Goal: Navigation & Orientation: Find specific page/section

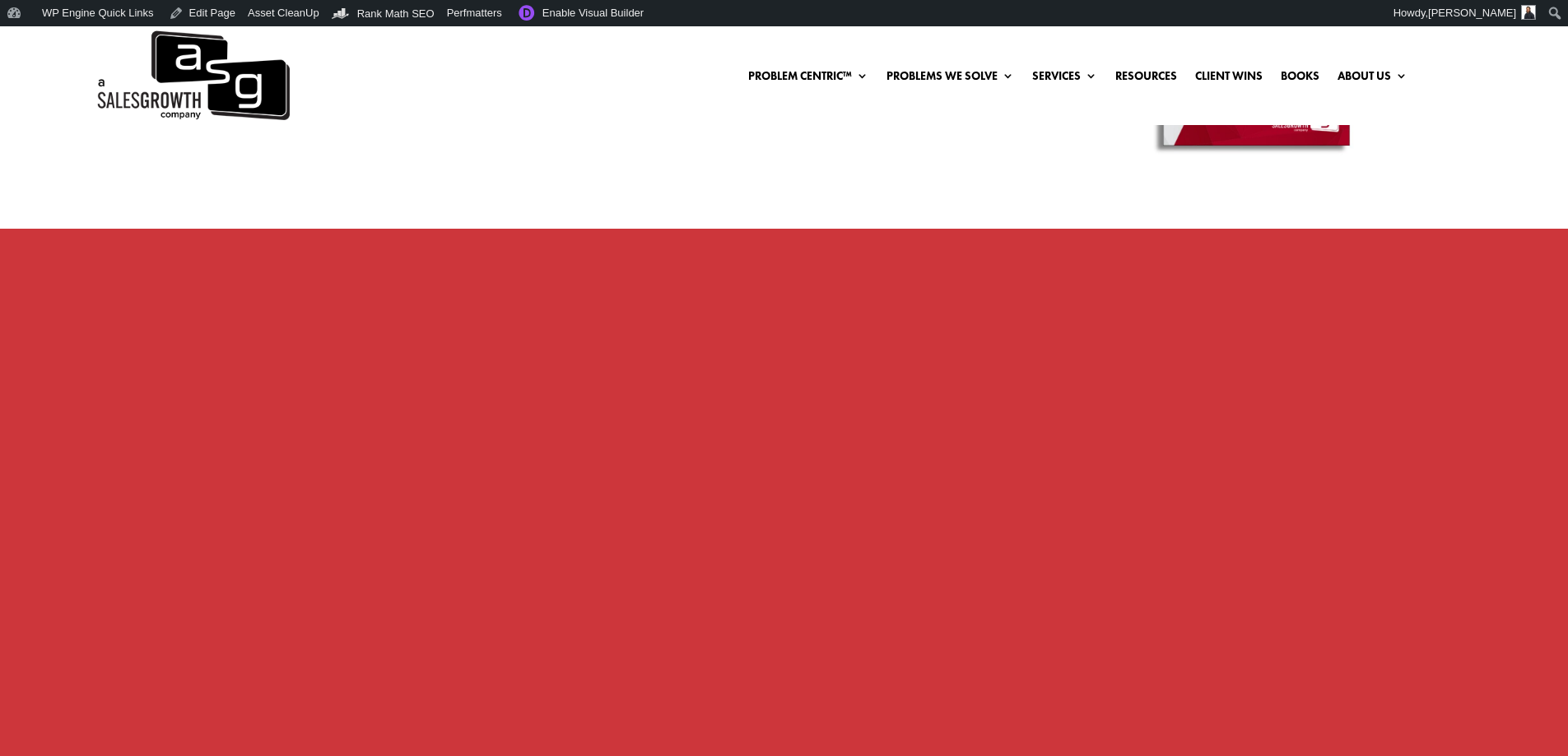
scroll to position [1076, 0]
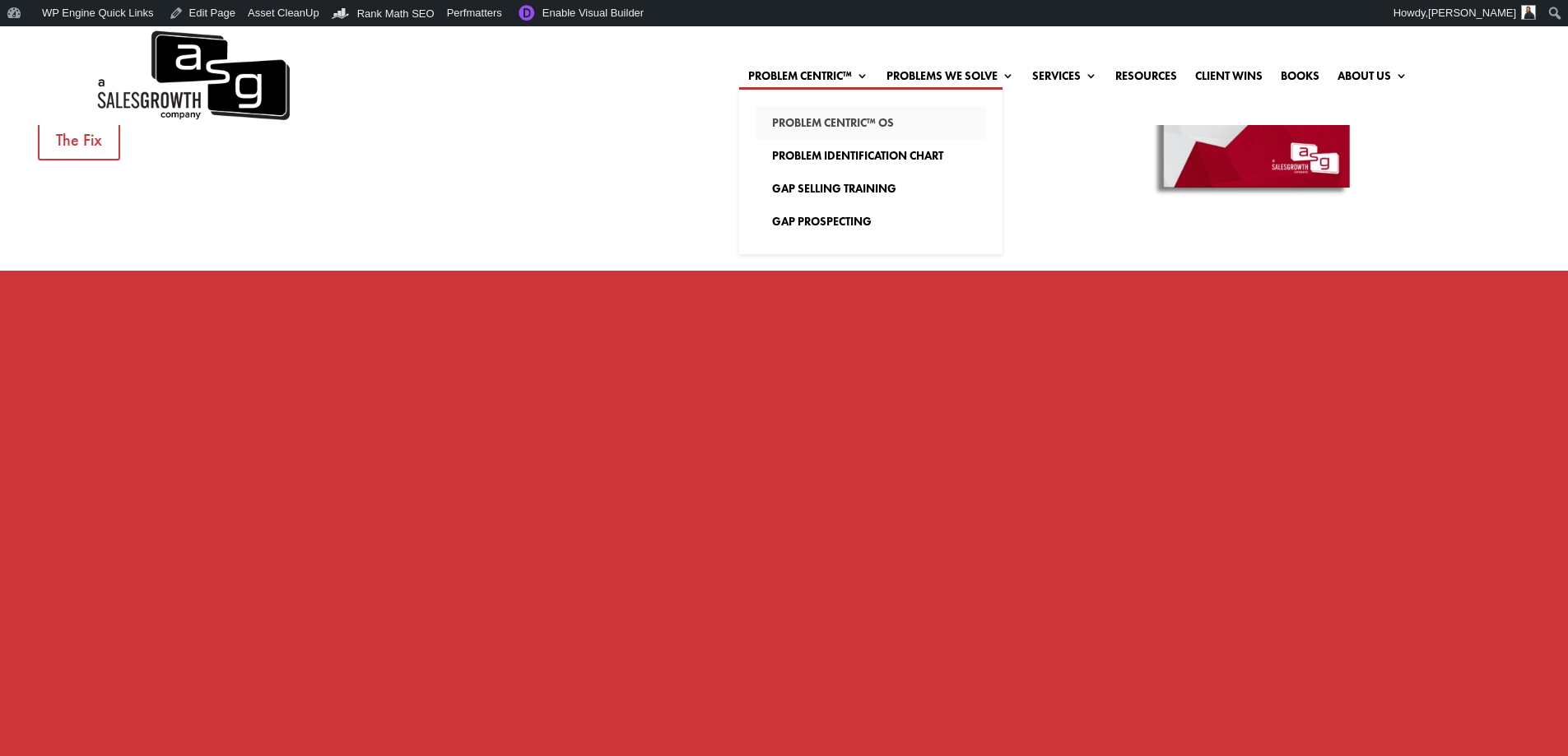
click at [819, 120] on link "Problem Centric™ OS" at bounding box center [870, 123] width 230 height 33
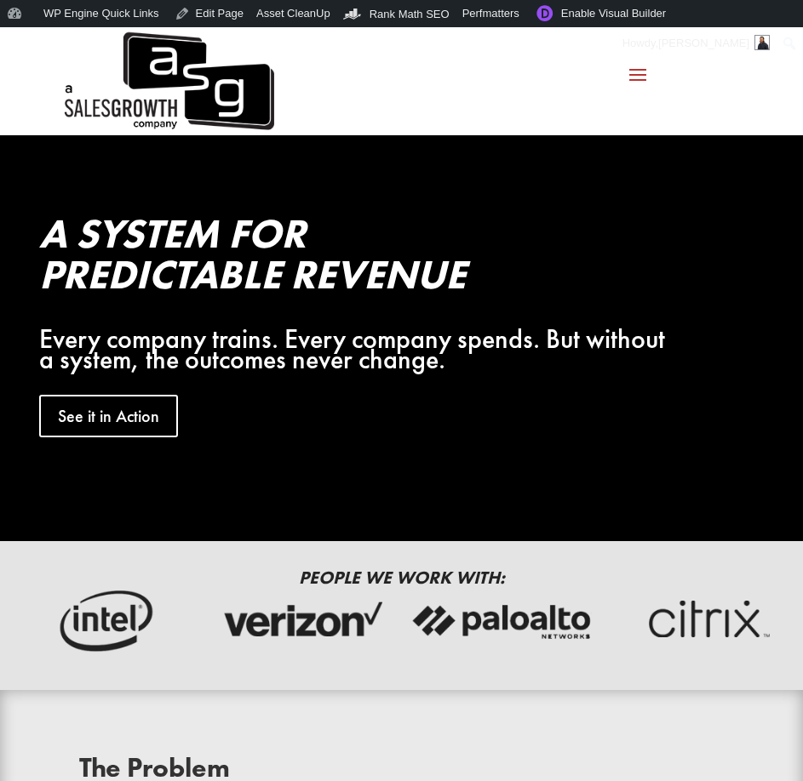
click at [631, 81] on span at bounding box center [637, 73] width 27 height 27
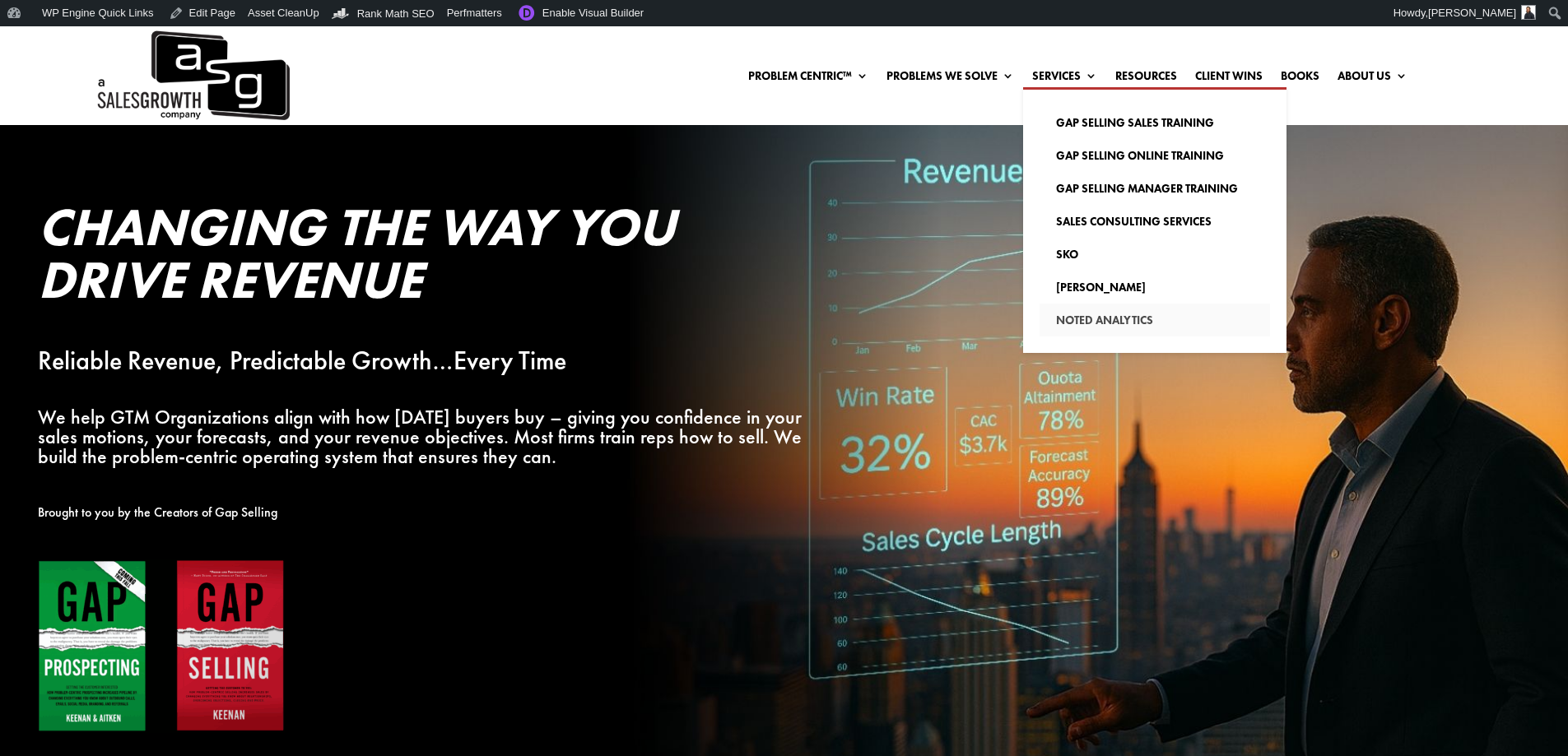
click at [1063, 318] on link "Noted Analytics" at bounding box center [1154, 320] width 230 height 33
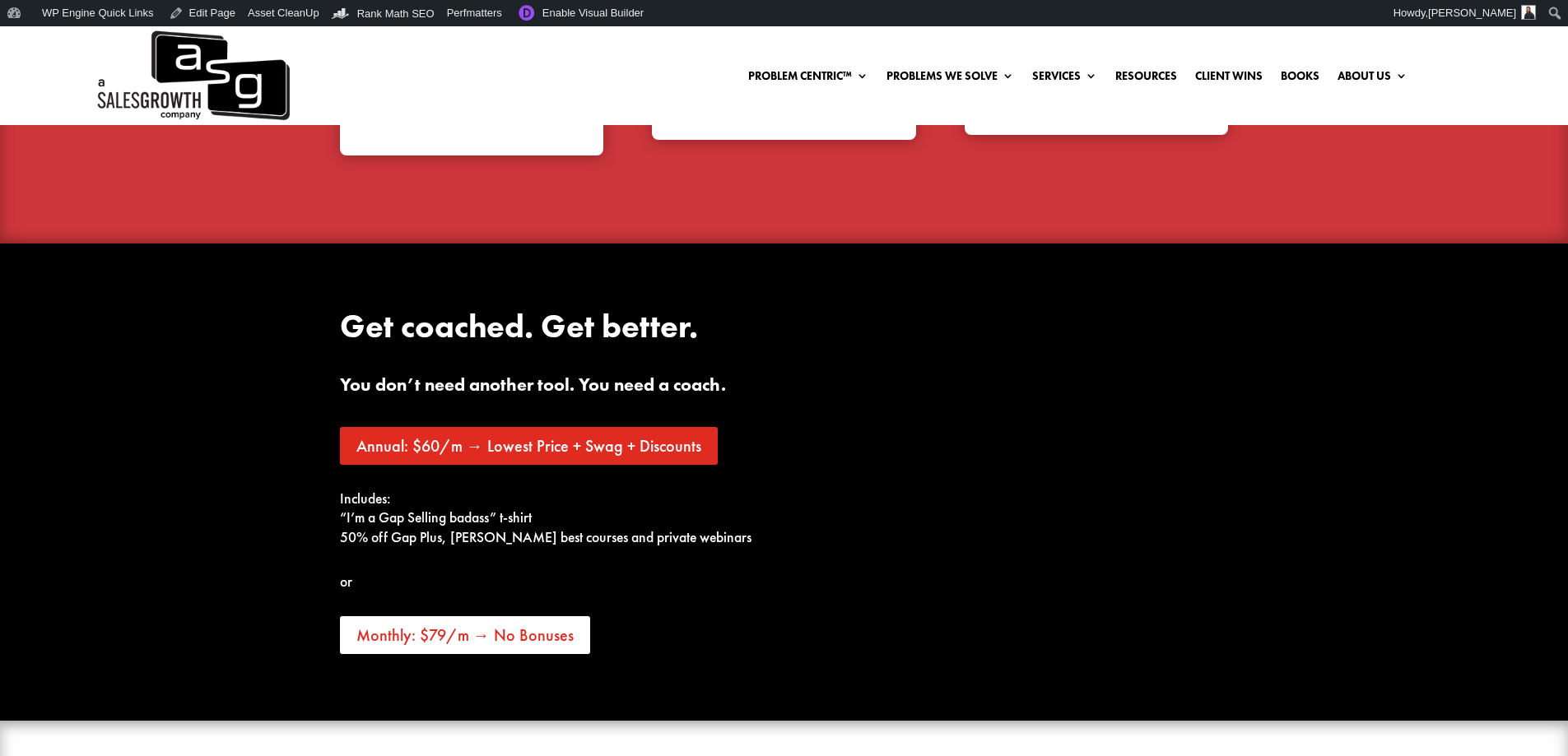
scroll to position [6351, 0]
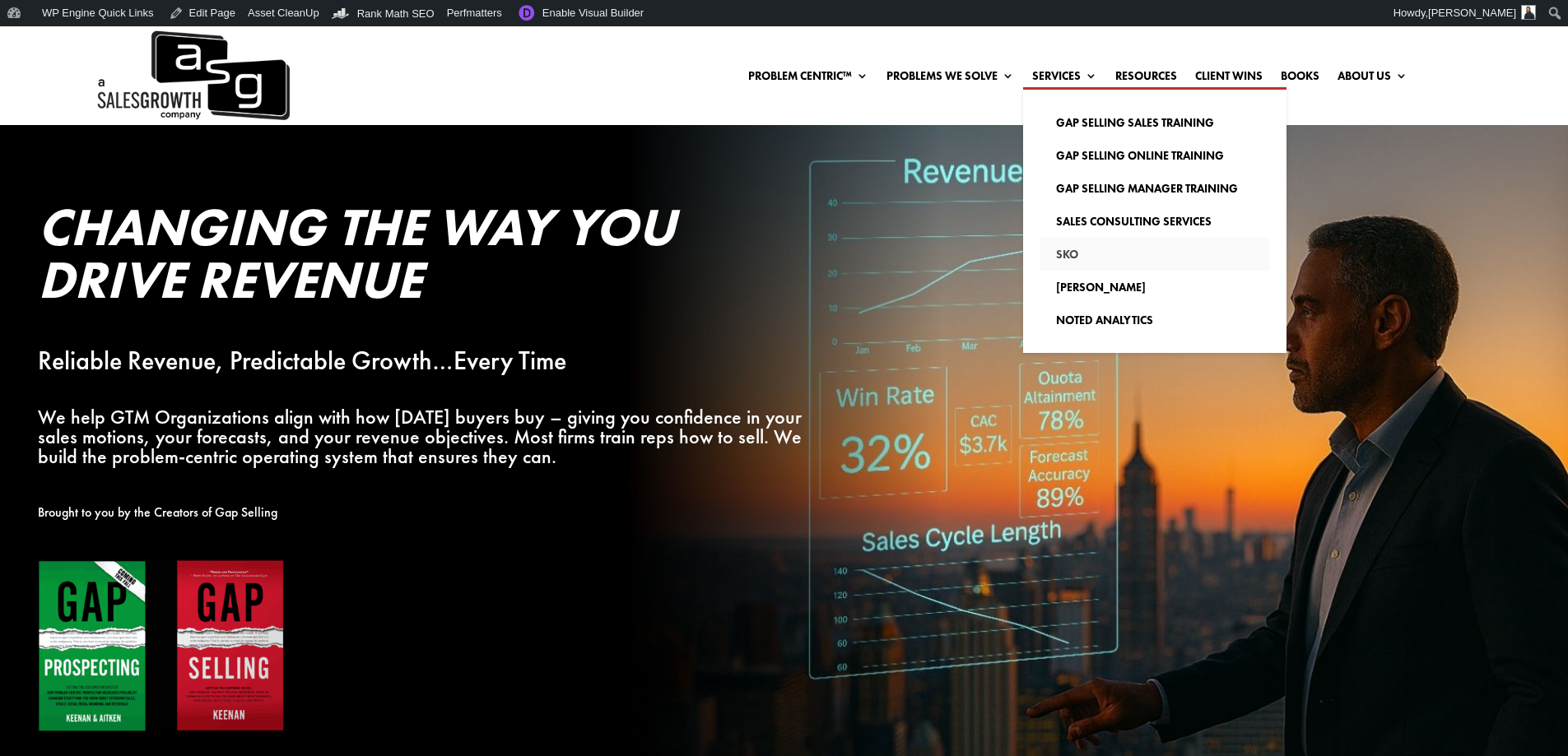
click at [1061, 254] on link "SKO" at bounding box center [1154, 254] width 230 height 33
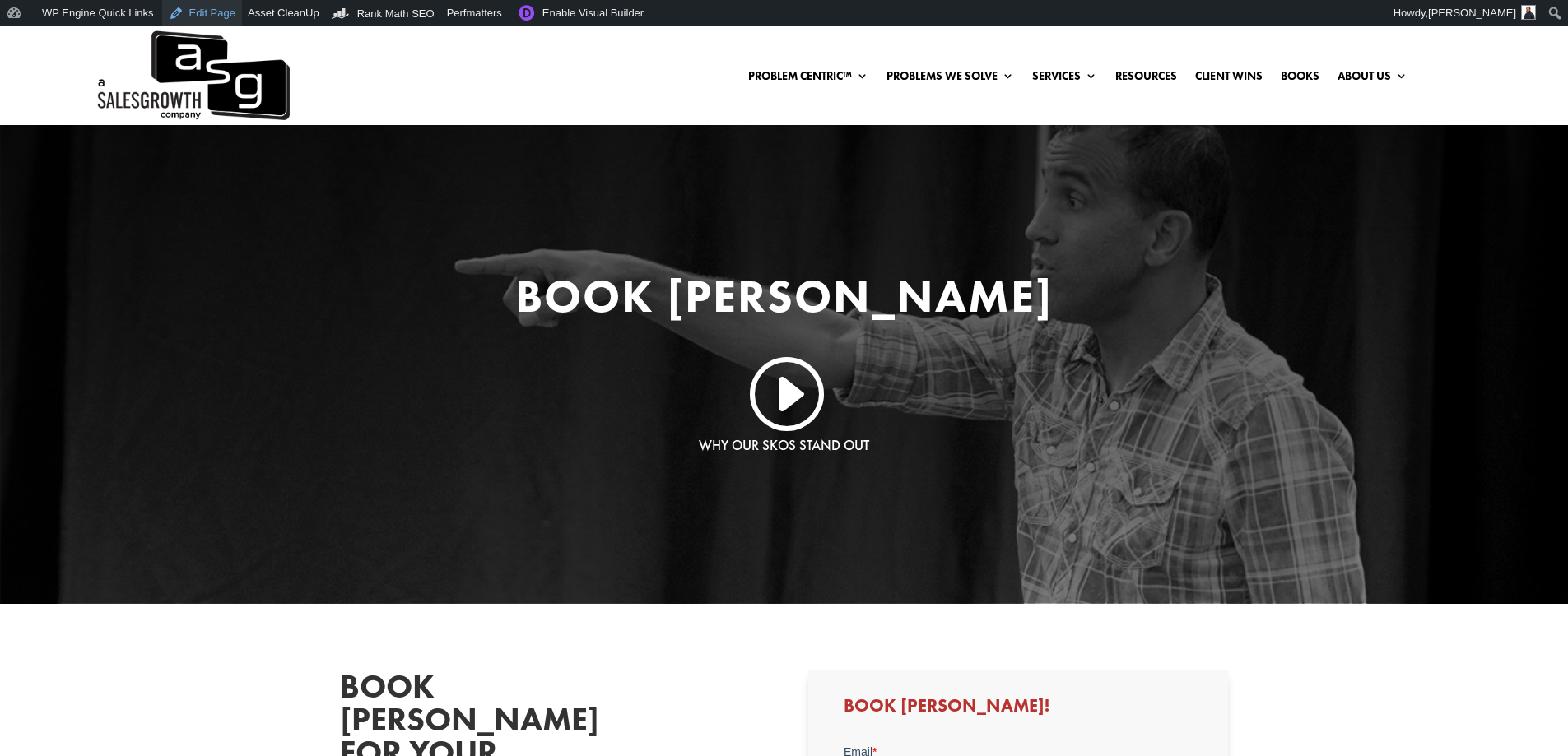
click at [201, 14] on link "Edit Page" at bounding box center [202, 13] width 80 height 26
